Goal: Transaction & Acquisition: Book appointment/travel/reservation

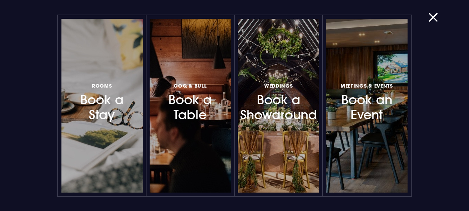
click at [120, 115] on h3 "Rooms Book a Stay" at bounding box center [102, 101] width 54 height 41
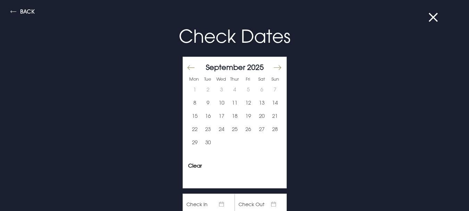
click at [273, 65] on button "Move forward to switch to the next month." at bounding box center [277, 67] width 8 height 15
click at [256, 86] on button "4" at bounding box center [262, 89] width 14 height 13
click at [268, 84] on button "5" at bounding box center [275, 89] width 14 height 13
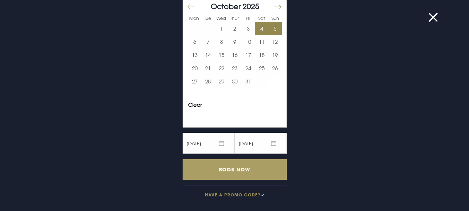
click at [245, 168] on input "Book Now" at bounding box center [235, 169] width 104 height 20
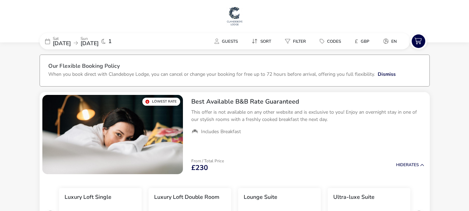
click at [232, 35] on div "Guests Sort Filter Codes £ GBP en" at bounding box center [307, 41] width 199 height 13
click at [233, 40] on span "Guests" at bounding box center [230, 42] width 16 height 6
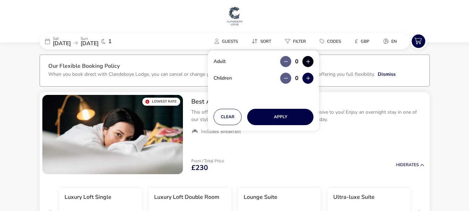
click at [309, 60] on button "button" at bounding box center [307, 61] width 11 height 11
click at [309, 61] on span "button" at bounding box center [309, 61] width 0 height 0
type input "2"
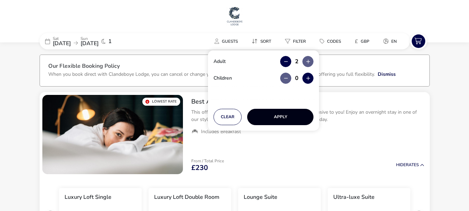
click at [296, 116] on button "Apply" at bounding box center [280, 117] width 66 height 16
